Goal: Information Seeking & Learning: Find specific fact

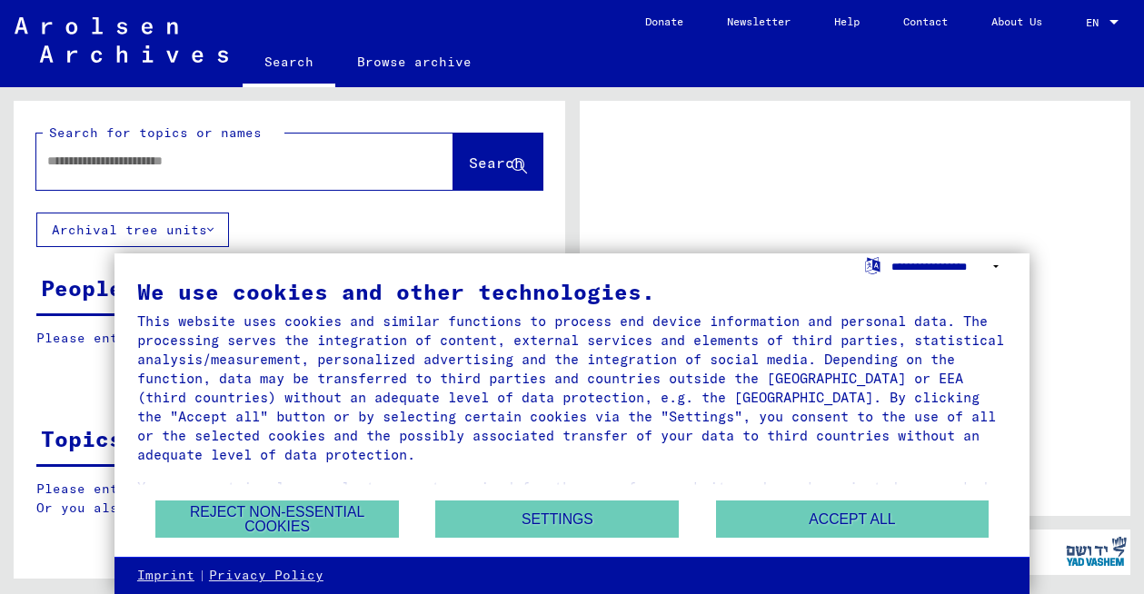
click at [995, 265] on select "**********" at bounding box center [948, 267] width 115 height 26
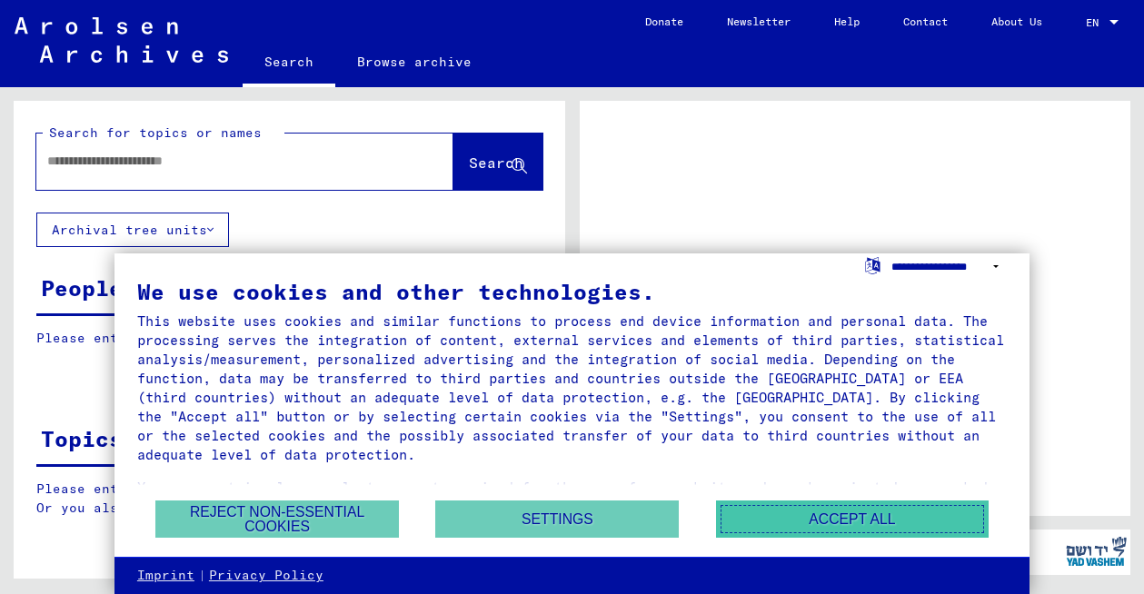
click at [828, 509] on button "Accept all" at bounding box center [852, 519] width 273 height 37
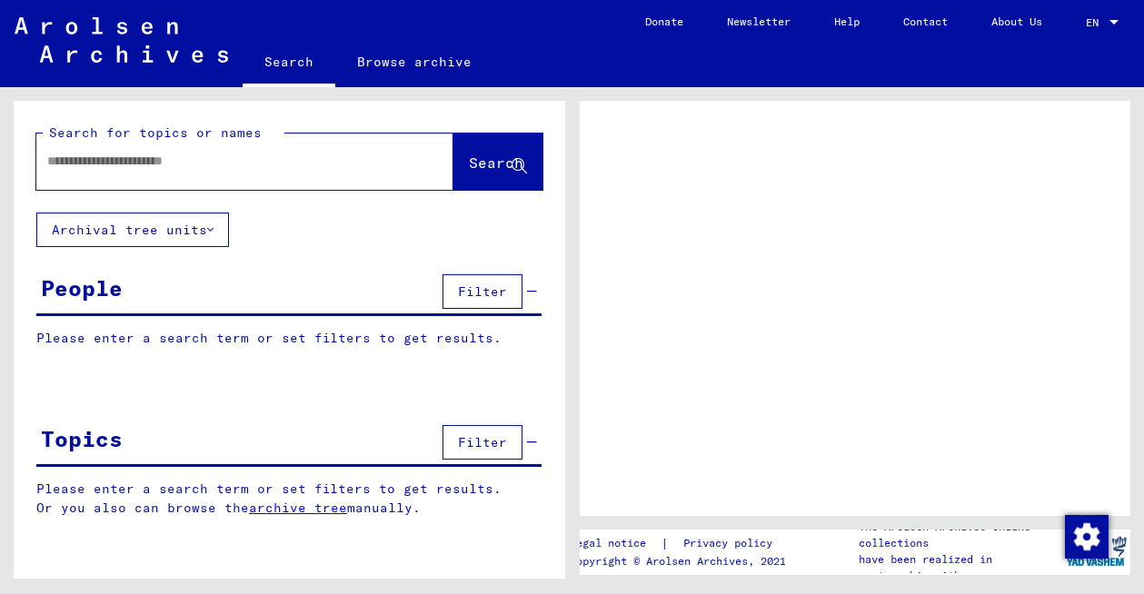
click at [164, 151] on div at bounding box center [222, 161] width 373 height 41
click at [155, 159] on input "text" at bounding box center [228, 161] width 363 height 19
type input "**"
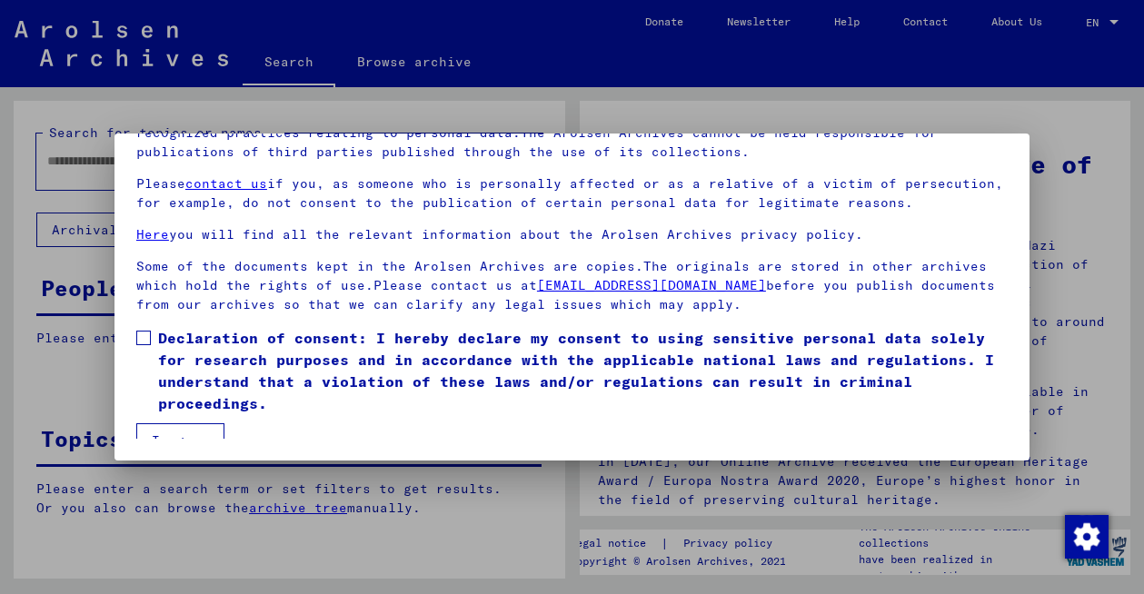
scroll to position [46, 0]
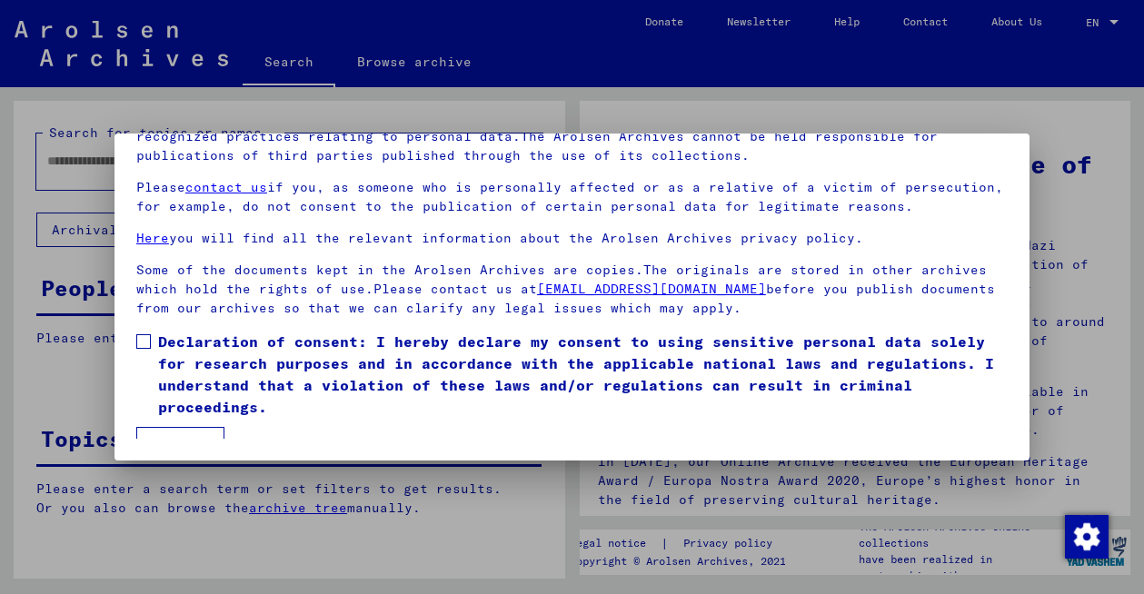
click at [146, 341] on span at bounding box center [143, 341] width 15 height 15
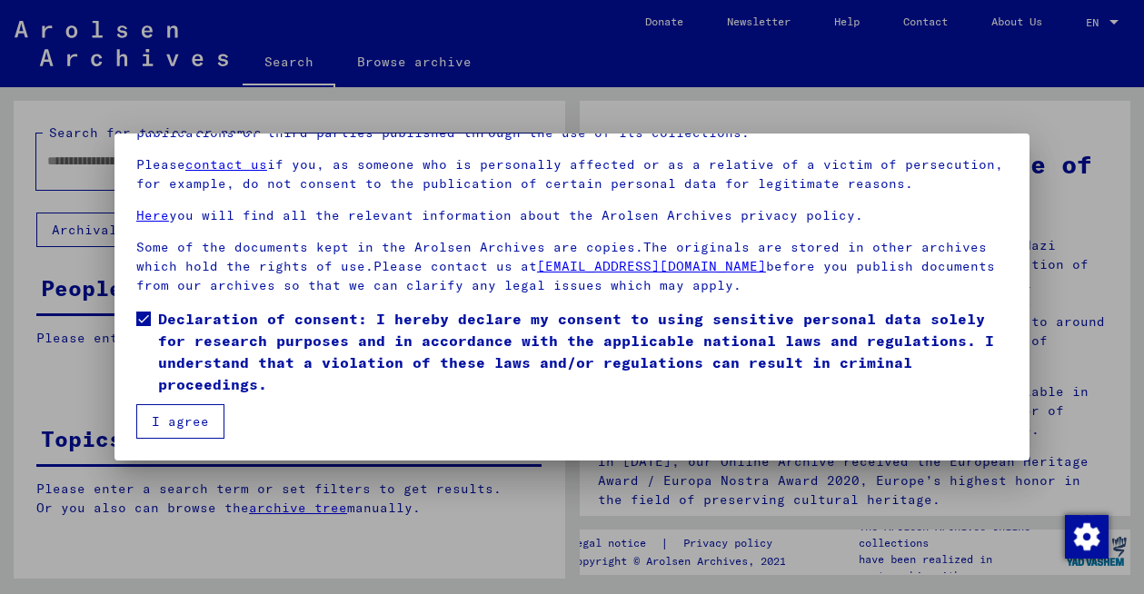
click at [198, 418] on button "I agree" at bounding box center [180, 421] width 88 height 35
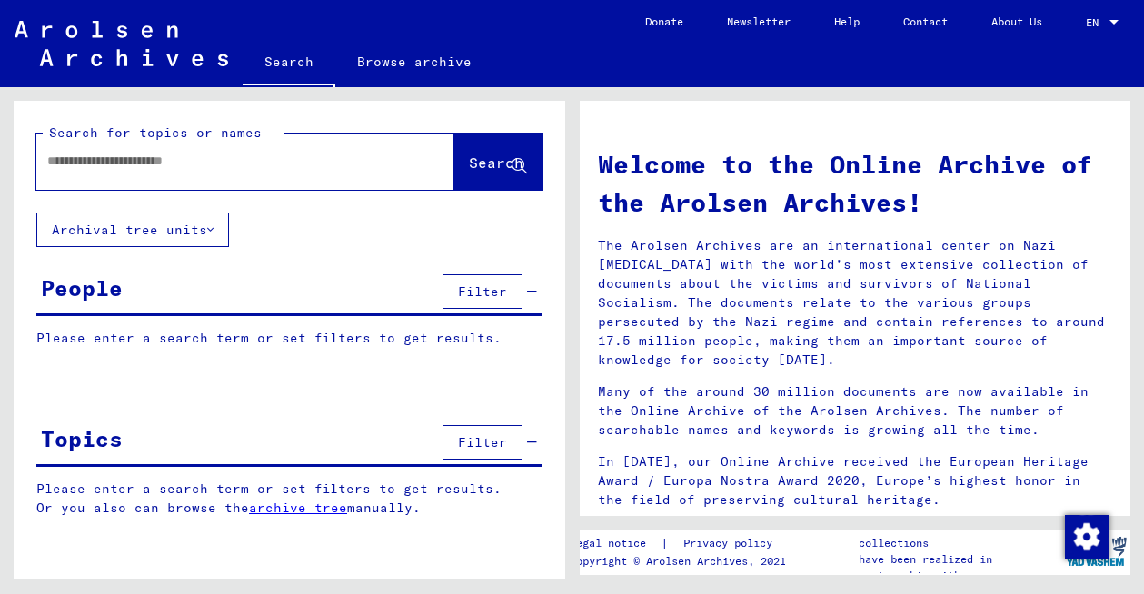
click at [126, 154] on input "text" at bounding box center [223, 161] width 352 height 19
click at [199, 234] on button "Archival tree units" at bounding box center [132, 230] width 193 height 35
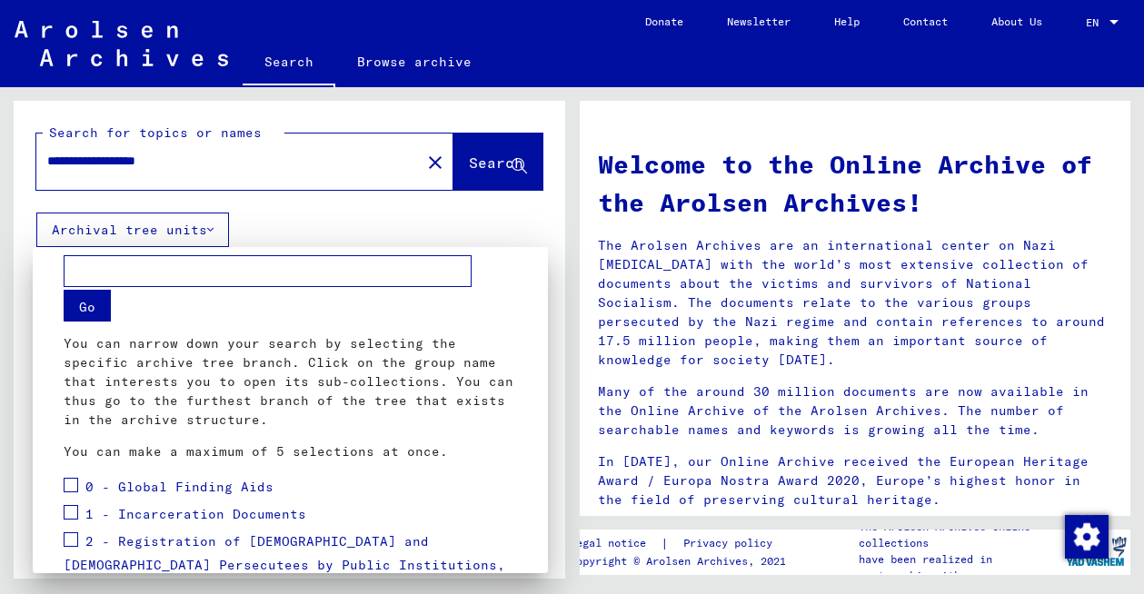
scroll to position [15, 0]
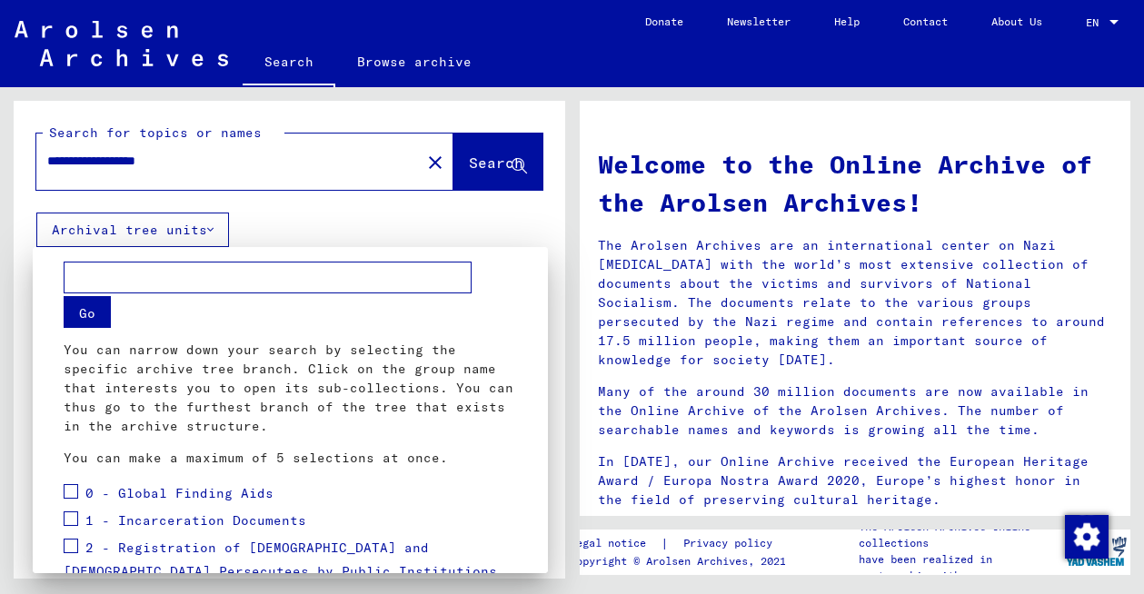
click at [275, 219] on div at bounding box center [572, 297] width 1144 height 594
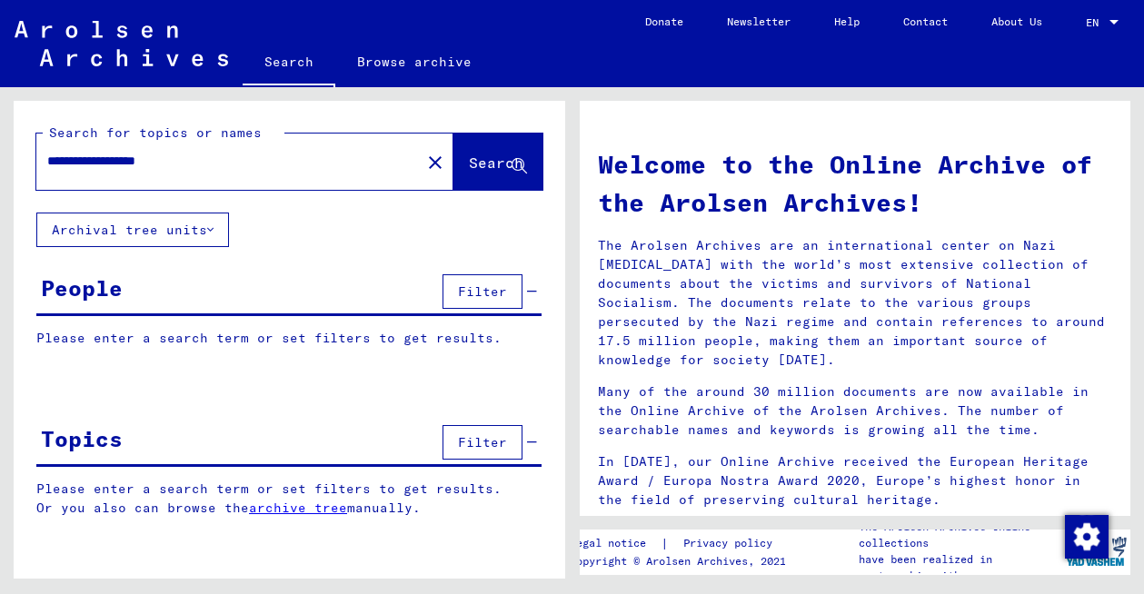
click at [470, 290] on span "Filter" at bounding box center [482, 291] width 49 height 16
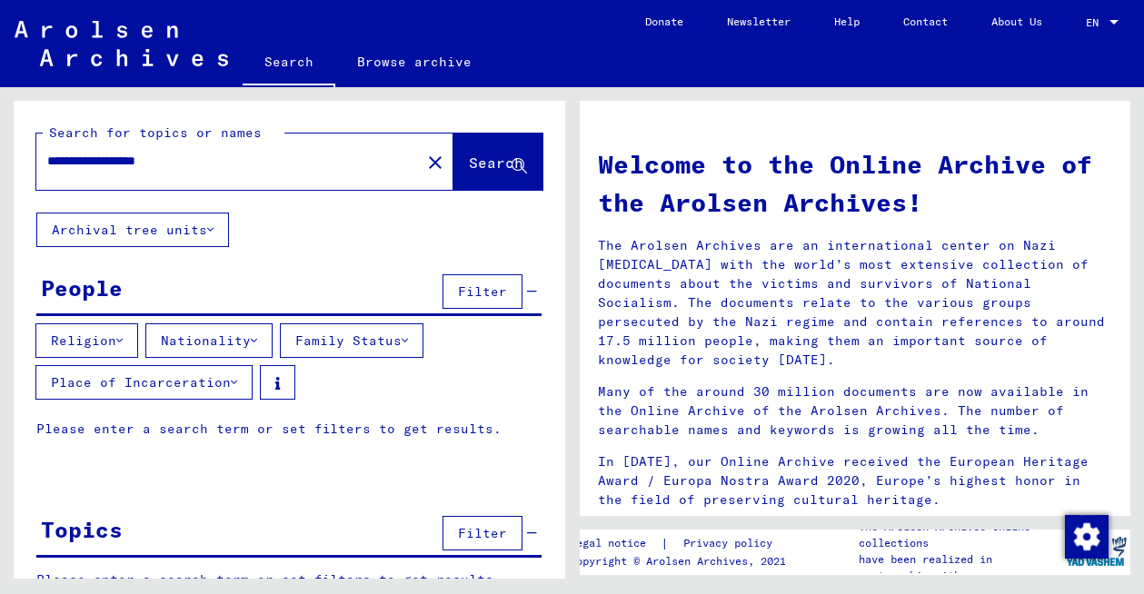
click at [257, 342] on icon at bounding box center [254, 340] width 6 height 13
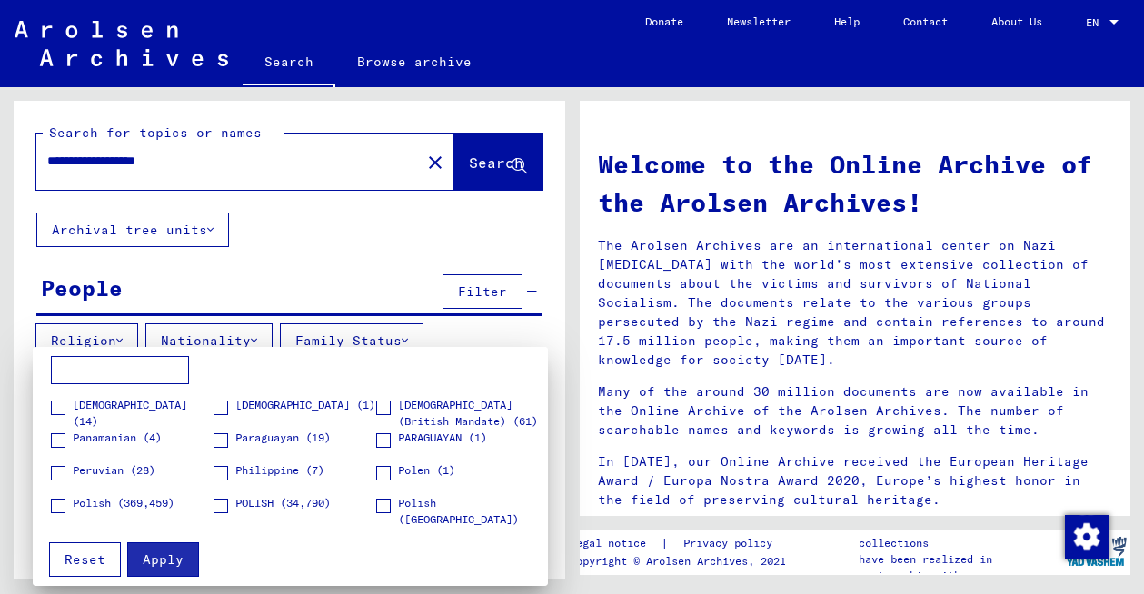
scroll to position [1832, 0]
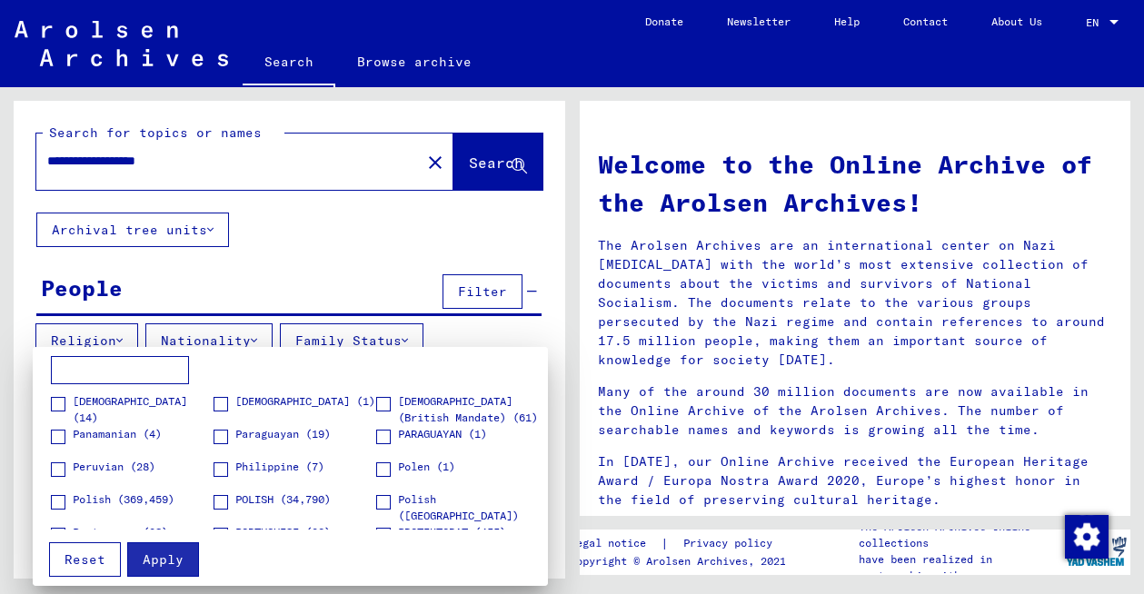
click at [234, 237] on div at bounding box center [572, 297] width 1144 height 594
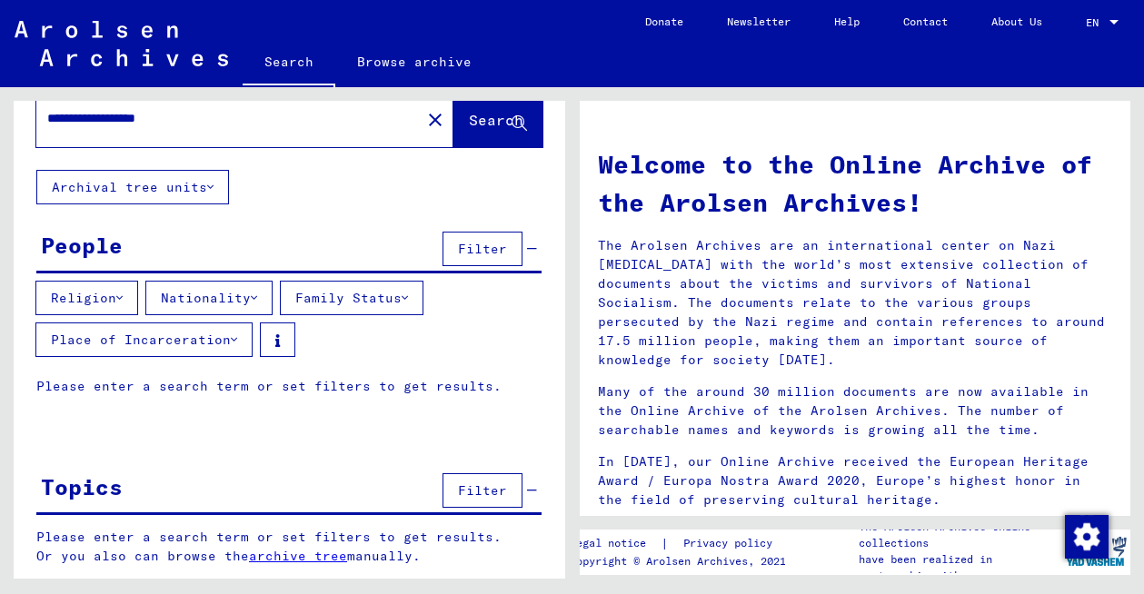
scroll to position [0, 0]
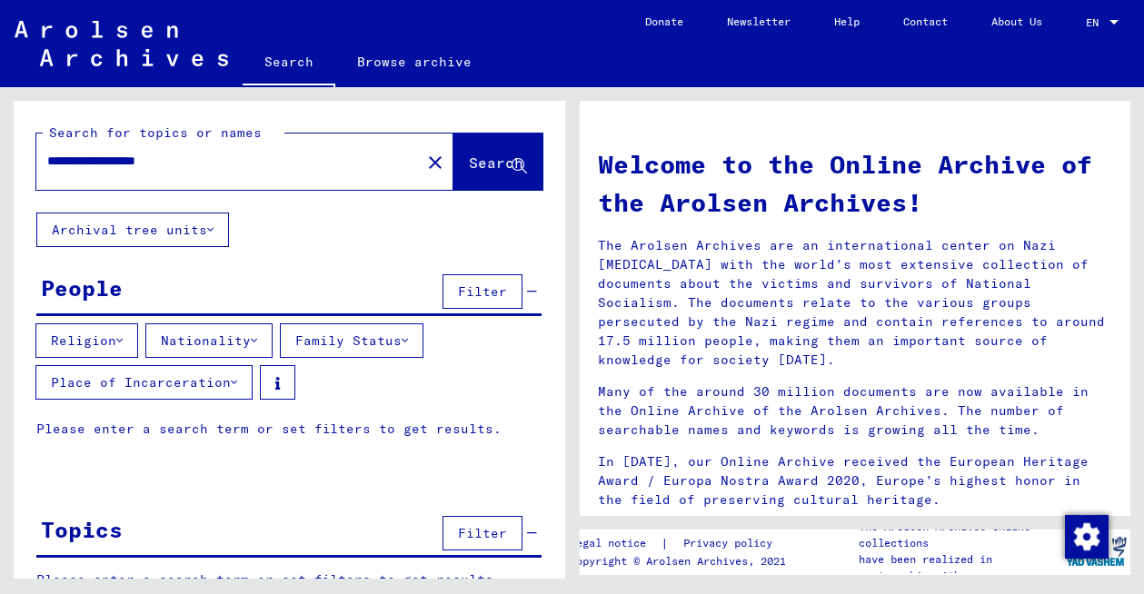
click at [477, 169] on span "Search" at bounding box center [496, 163] width 55 height 18
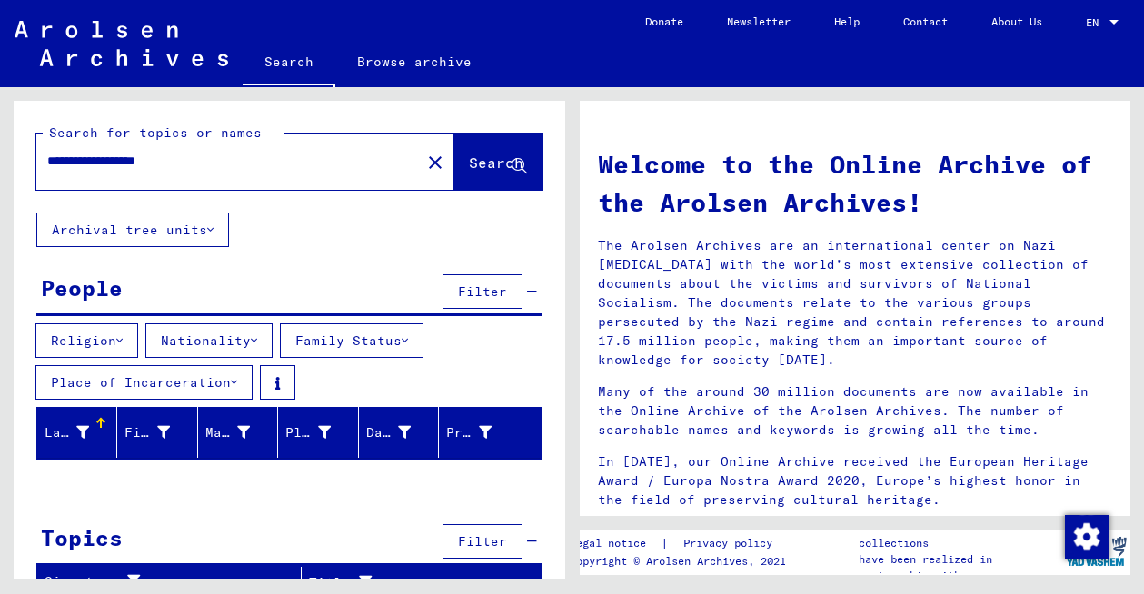
click at [225, 164] on input "**********" at bounding box center [223, 161] width 352 height 19
drag, startPoint x: 235, startPoint y: 164, endPoint x: 20, endPoint y: 156, distance: 215.5
click at [20, 156] on div "**********" at bounding box center [290, 157] width 552 height 112
type input "*"
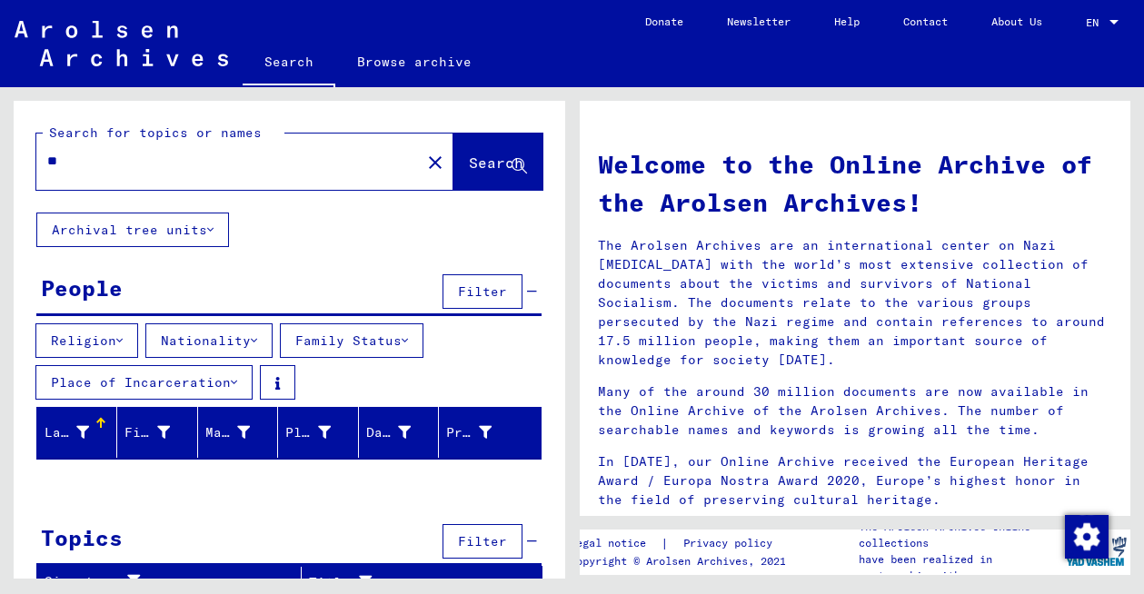
type input "*"
type input "**********"
click at [503, 154] on span "Search" at bounding box center [496, 163] width 55 height 18
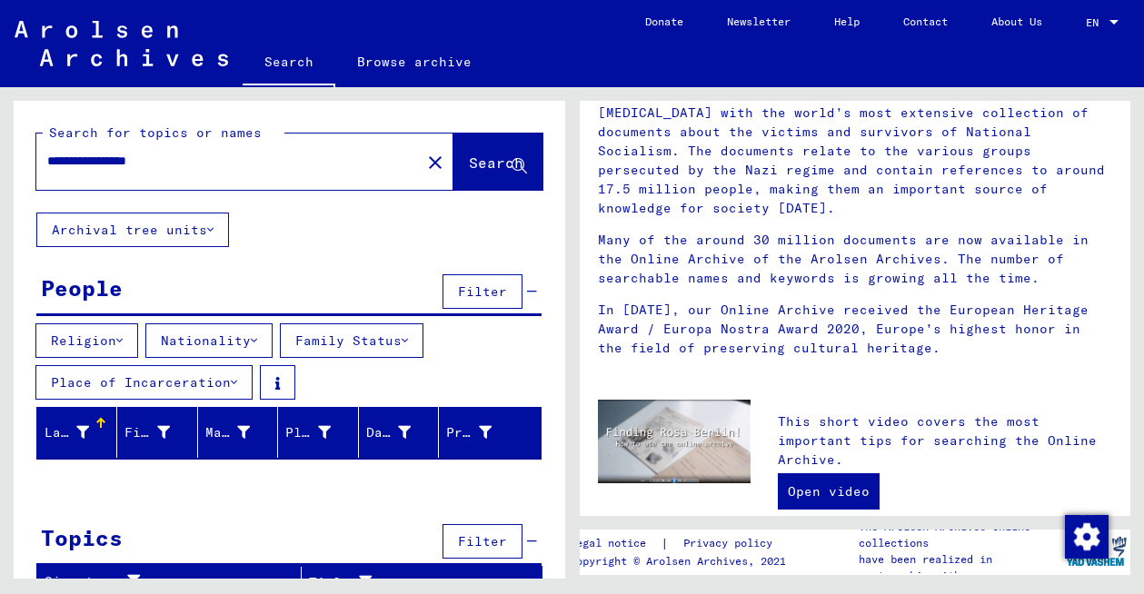
scroll to position [215, 0]
